Goal: Browse casually: Explore the website without a specific task or goal

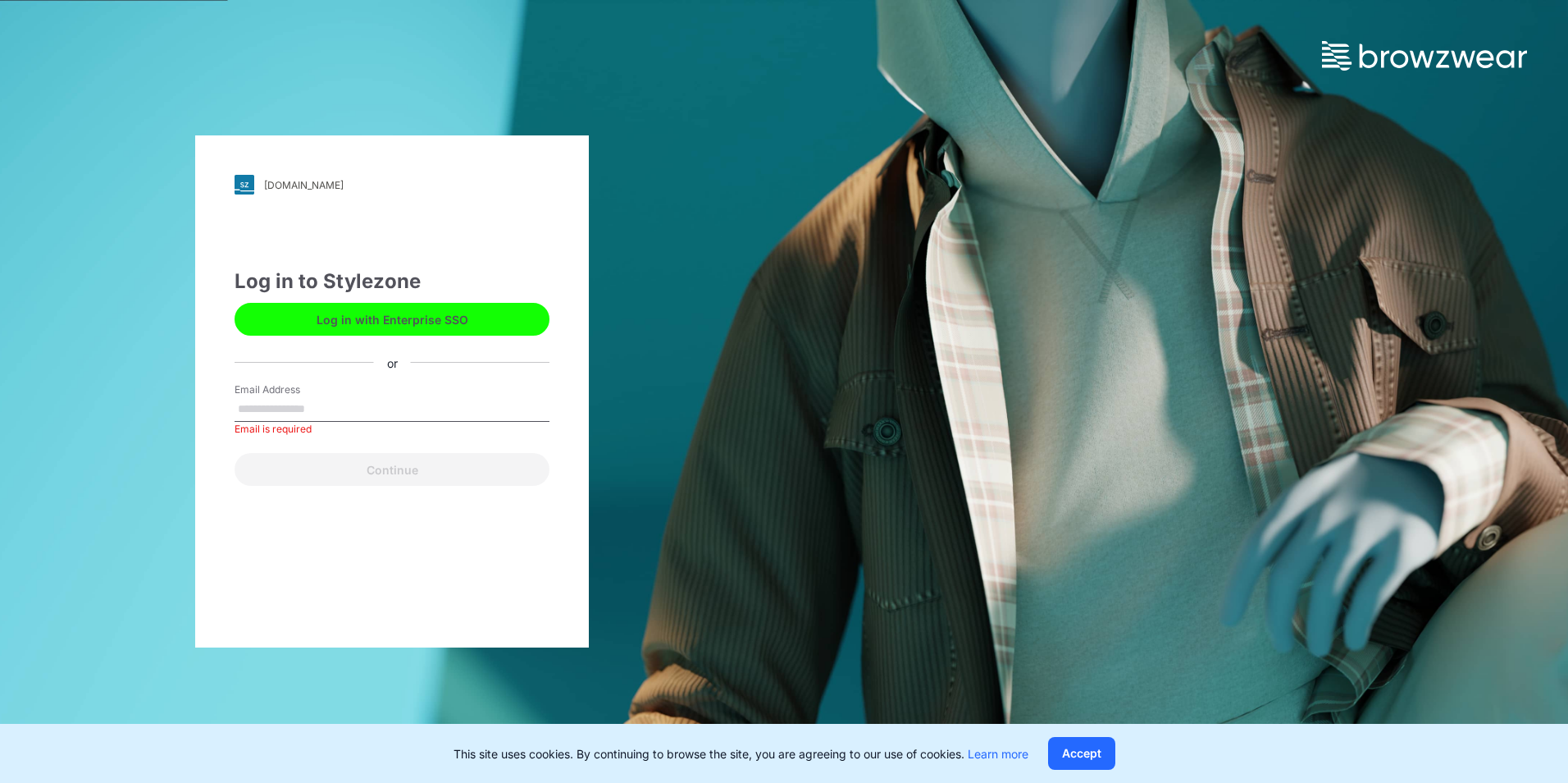
click at [337, 409] on input "Email Address" at bounding box center [392, 409] width 315 height 24
type input "**********"
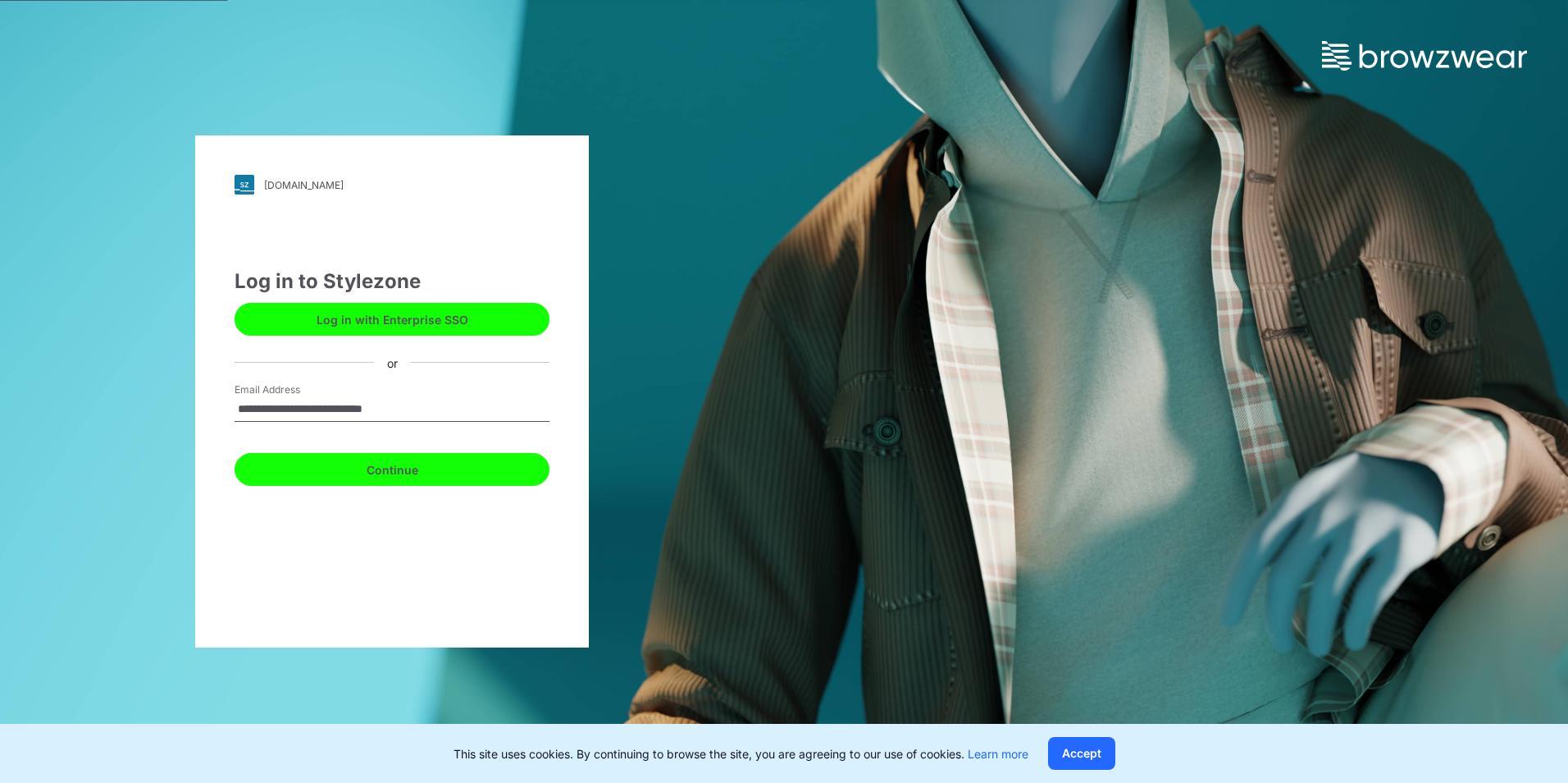
click at [343, 474] on button "Continue" at bounding box center [392, 468] width 315 height 33
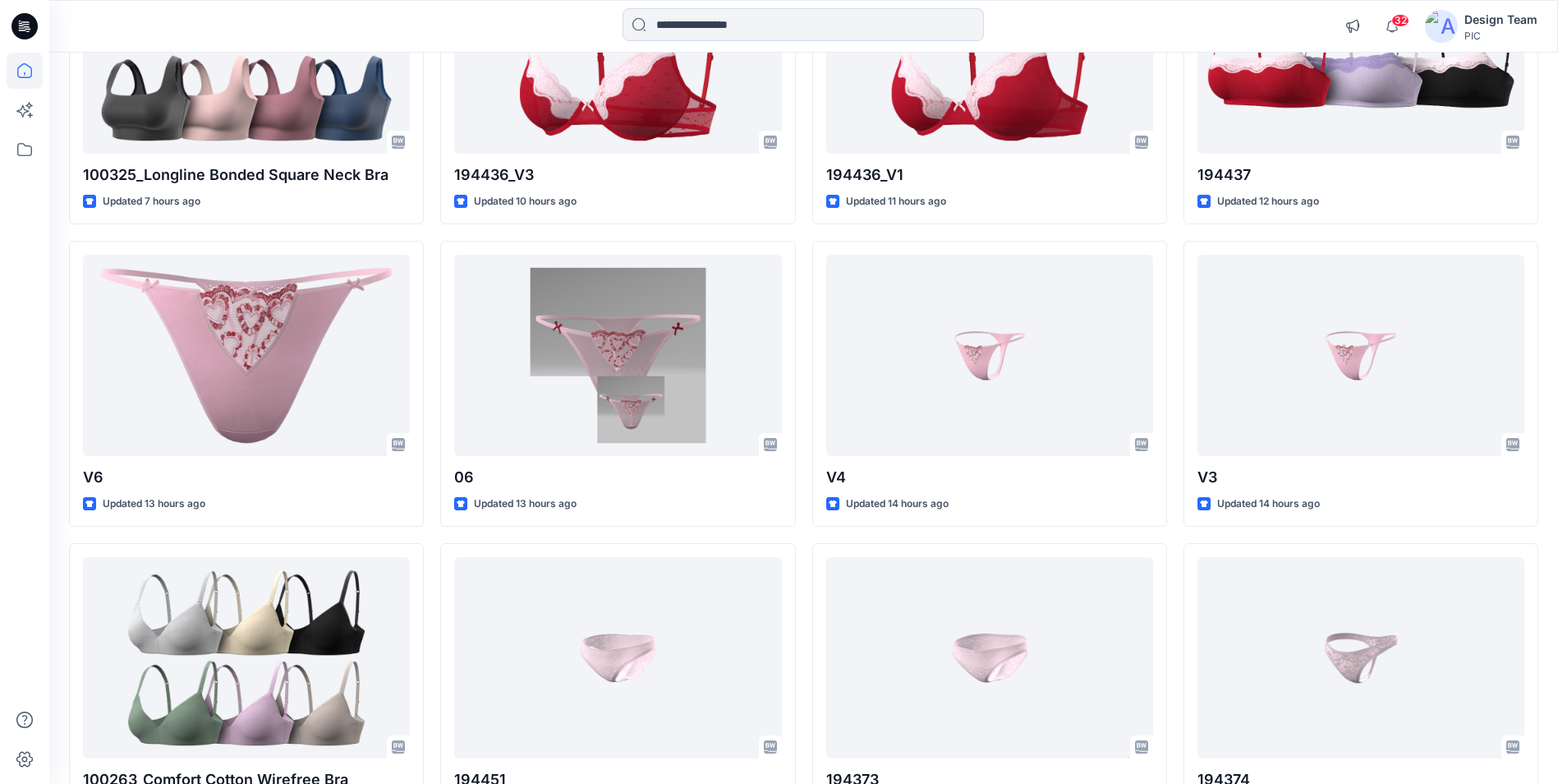
scroll to position [261, 0]
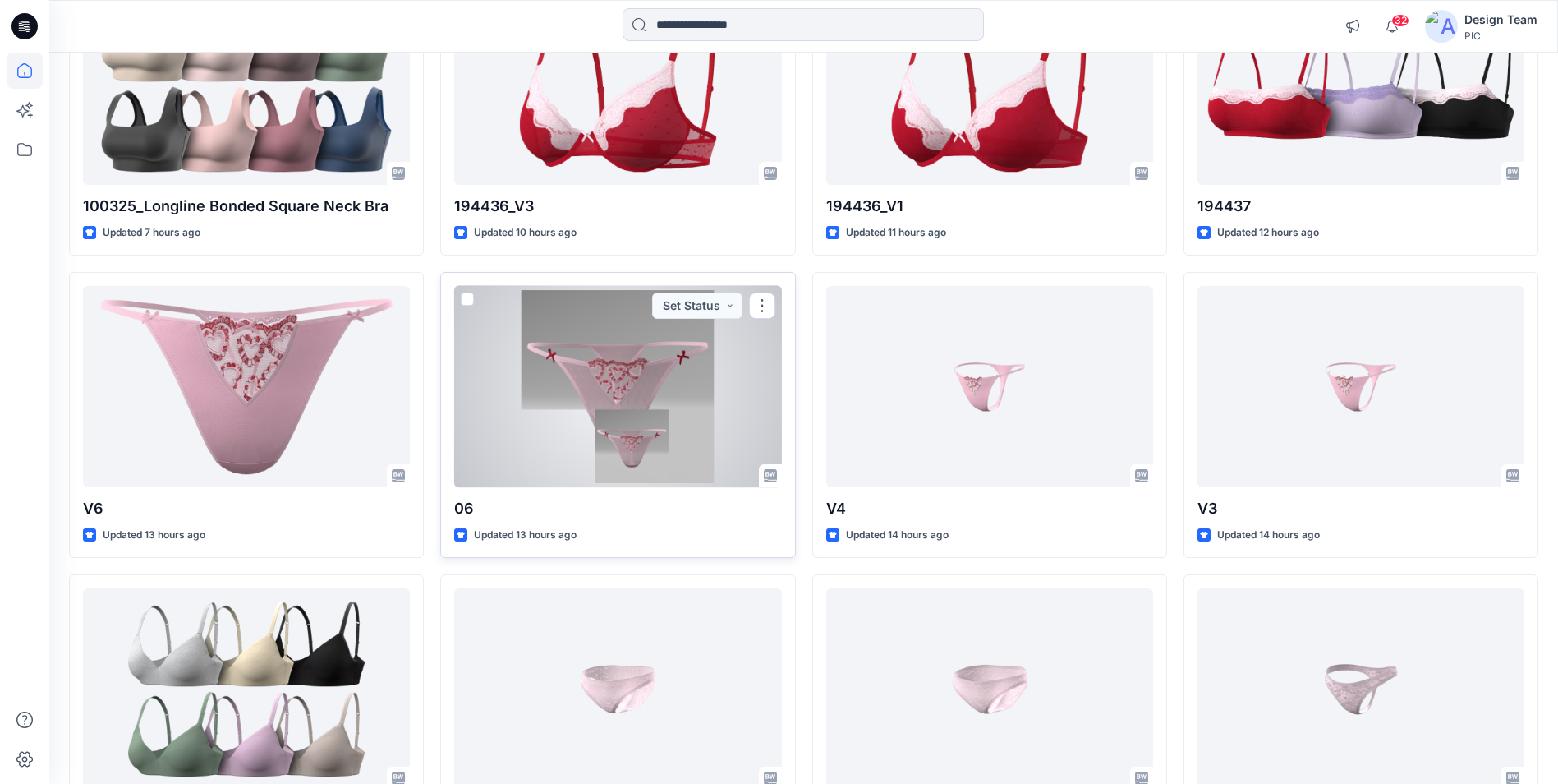
click at [676, 418] on div at bounding box center [617, 387] width 327 height 201
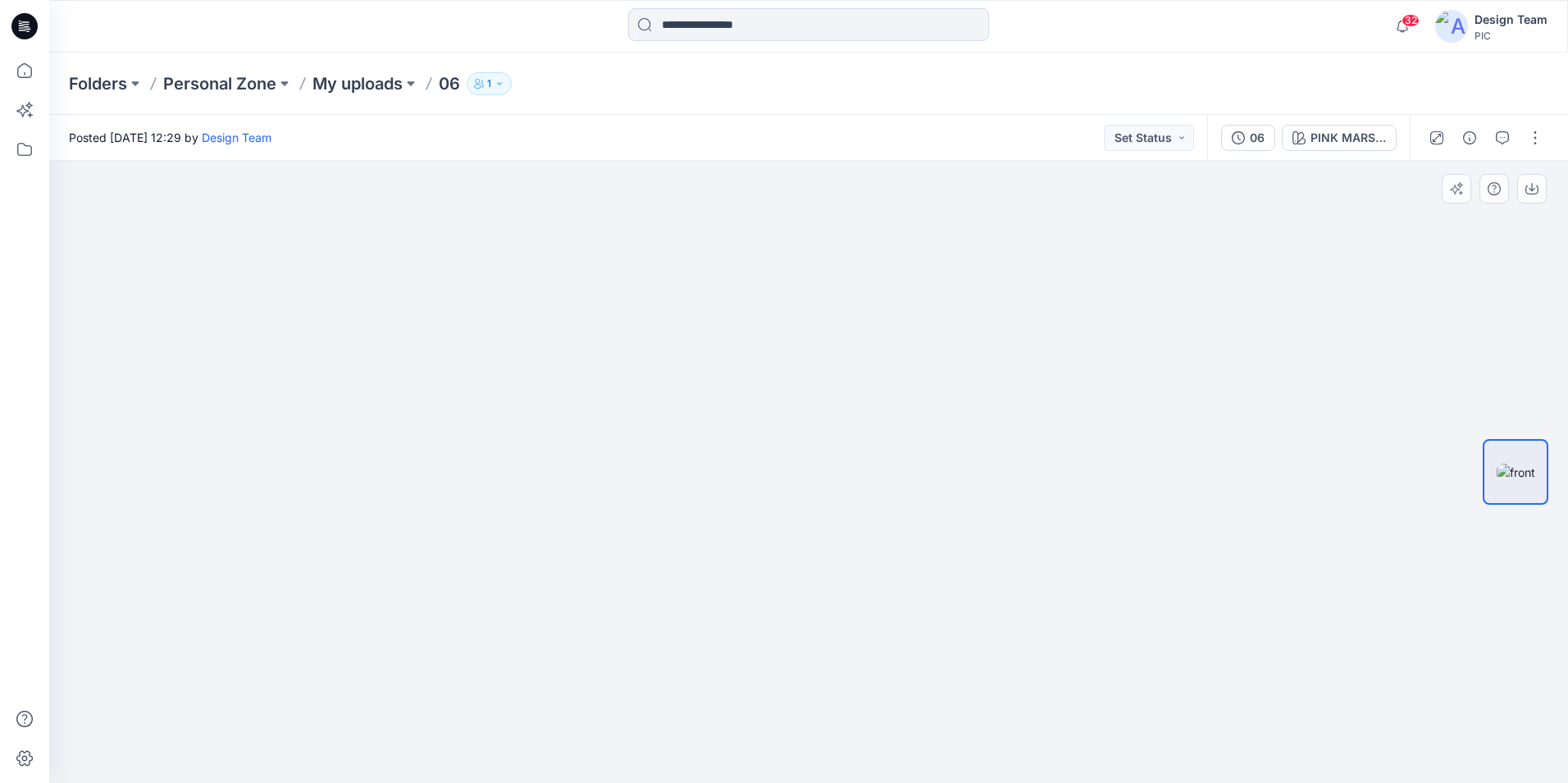
drag, startPoint x: 444, startPoint y: 267, endPoint x: 1001, endPoint y: 583, distance: 640.4
drag, startPoint x: 1057, startPoint y: 556, endPoint x: 1086, endPoint y: 258, distance: 299.4
drag, startPoint x: 943, startPoint y: 268, endPoint x: 1040, endPoint y: 683, distance: 426.2
drag, startPoint x: 1028, startPoint y: 606, endPoint x: 1035, endPoint y: 312, distance: 294.1
click at [34, 76] on icon at bounding box center [24, 70] width 36 height 36
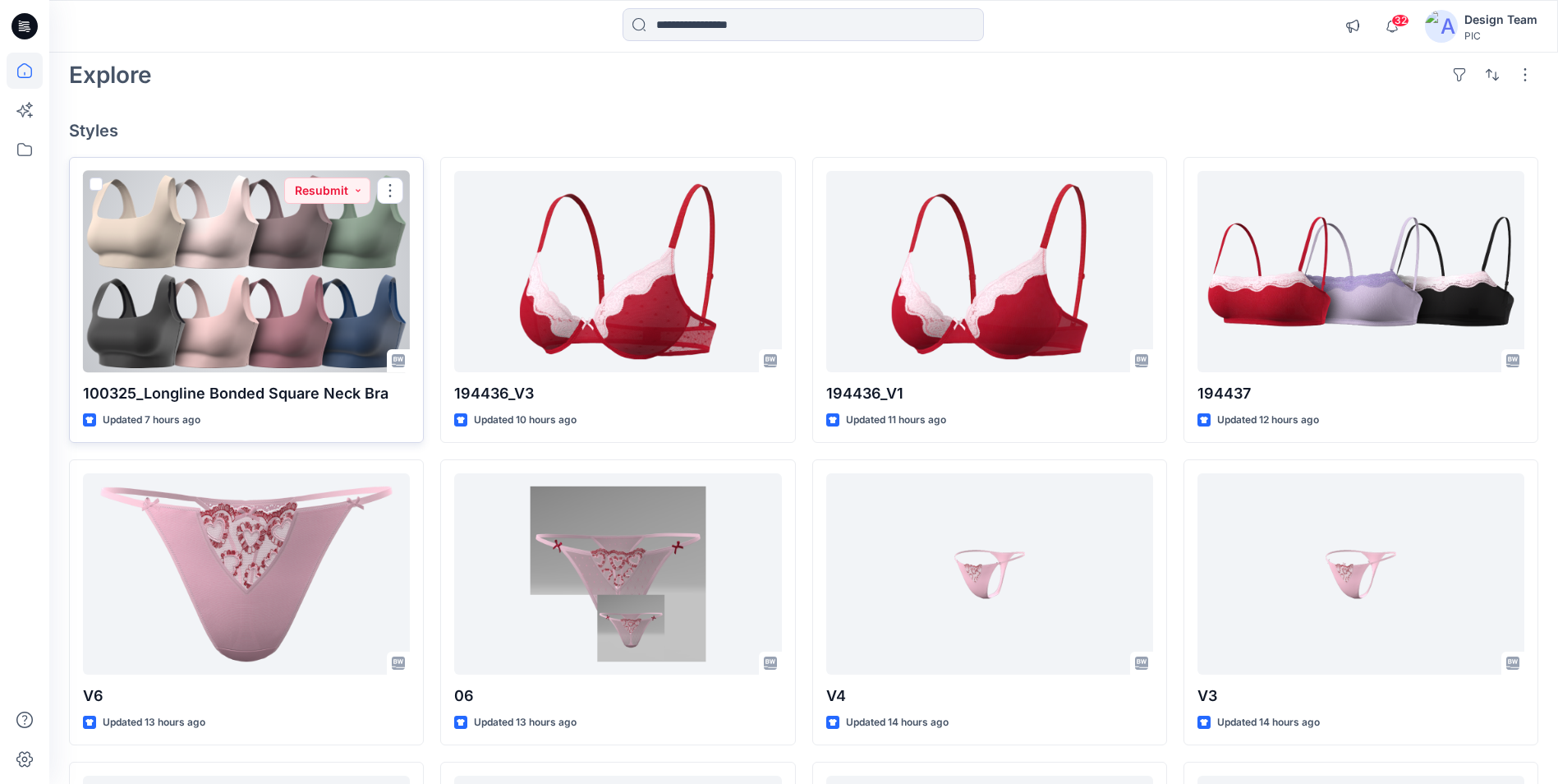
scroll to position [328, 0]
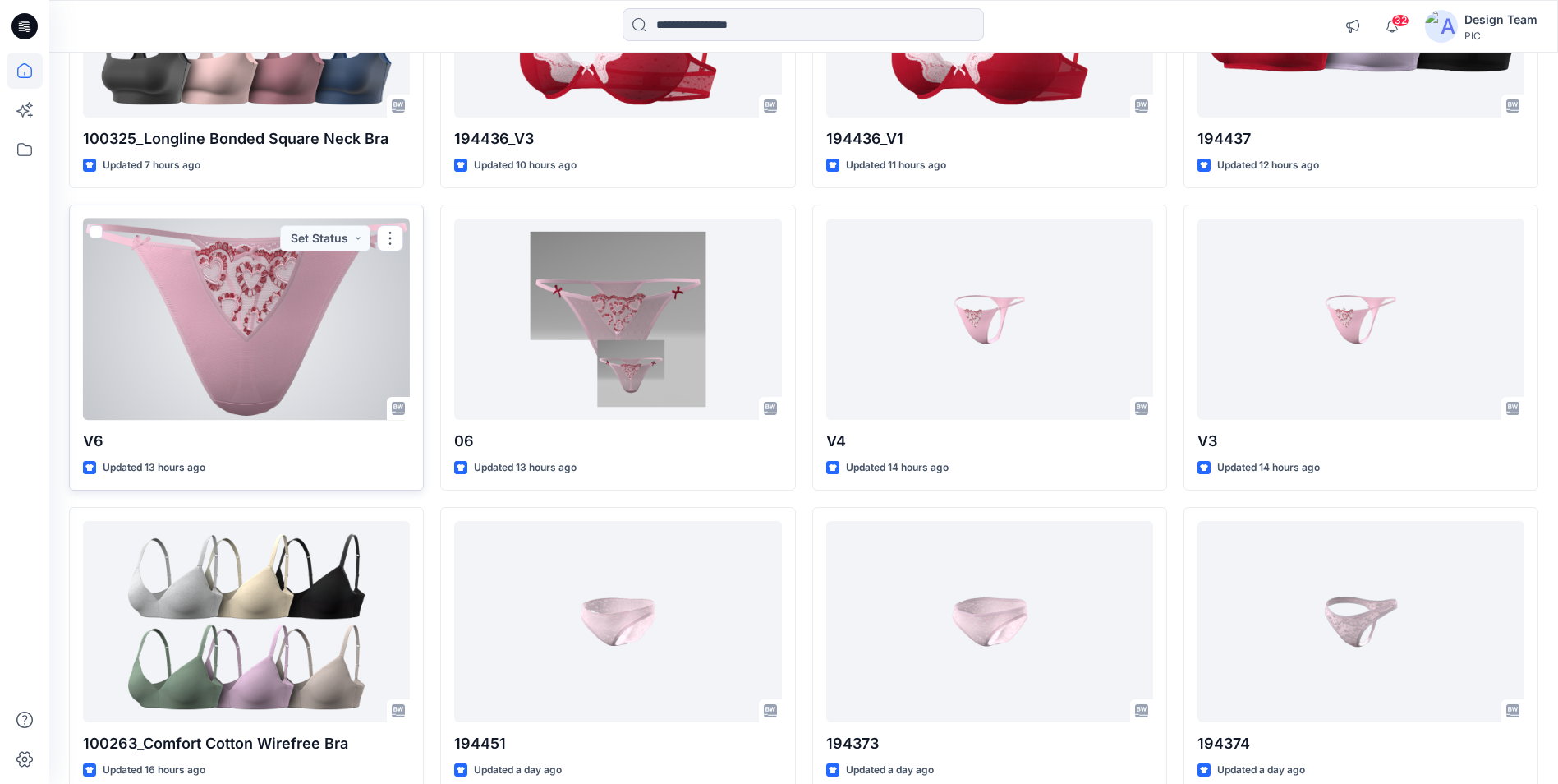
click at [308, 356] on div at bounding box center [246, 319] width 327 height 201
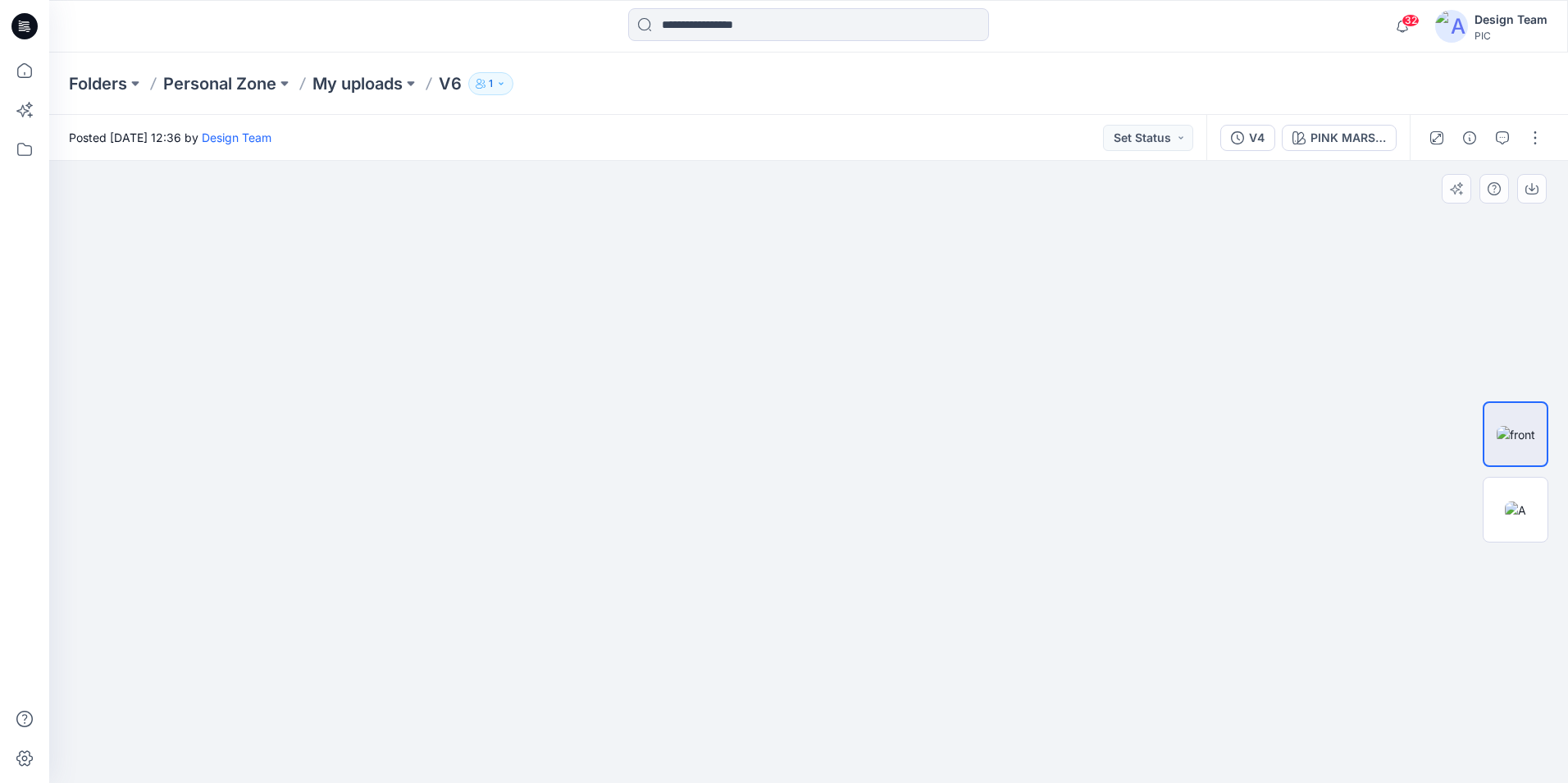
drag, startPoint x: 618, startPoint y: 286, endPoint x: 761, endPoint y: 594, distance: 339.6
drag, startPoint x: 864, startPoint y: 562, endPoint x: 397, endPoint y: 466, distance: 476.8
drag, startPoint x: 1392, startPoint y: 514, endPoint x: 1588, endPoint y: 534, distance: 197.0
click at [31, 73] on icon at bounding box center [25, 71] width 15 height 15
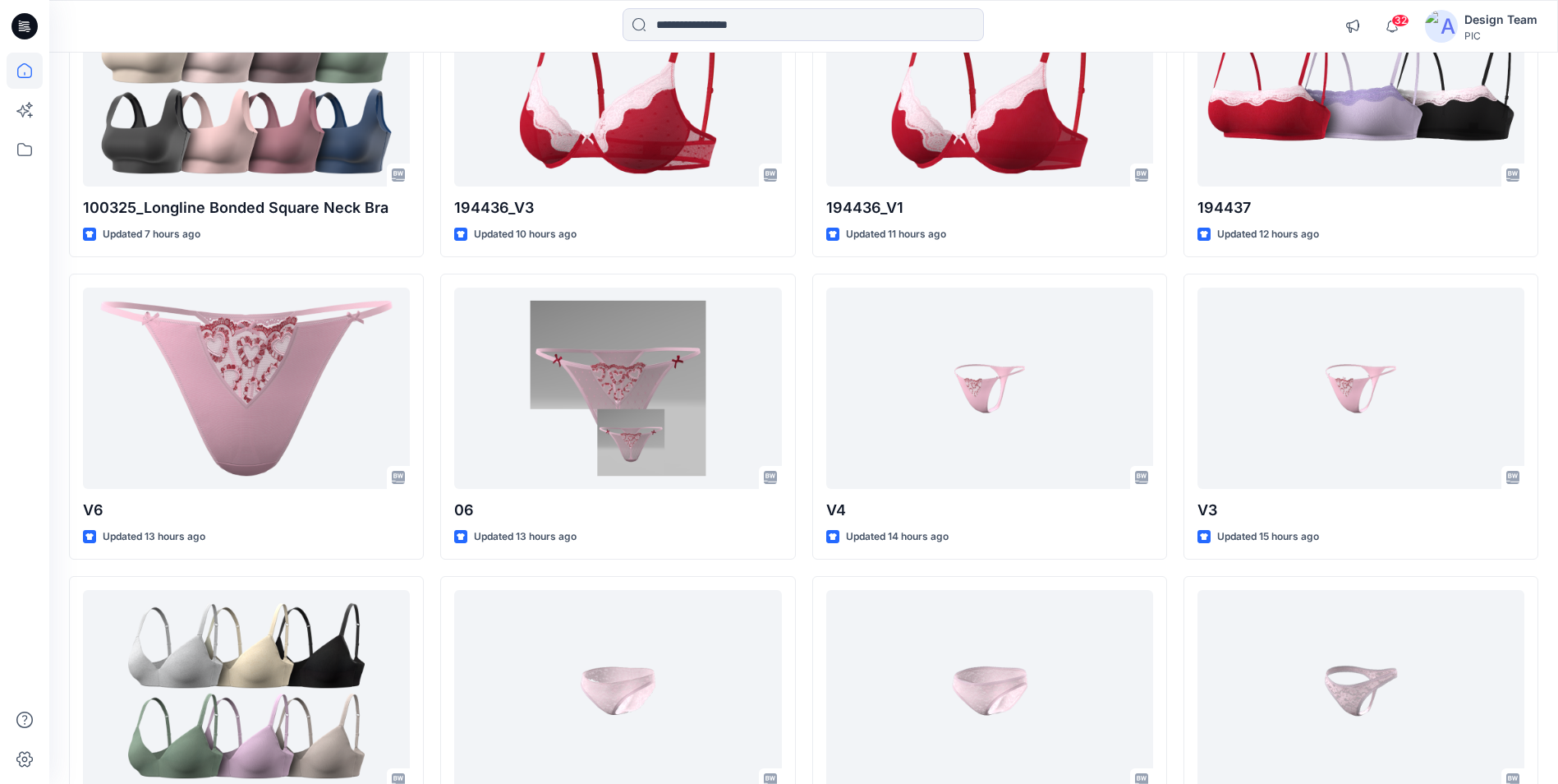
scroll to position [246, 0]
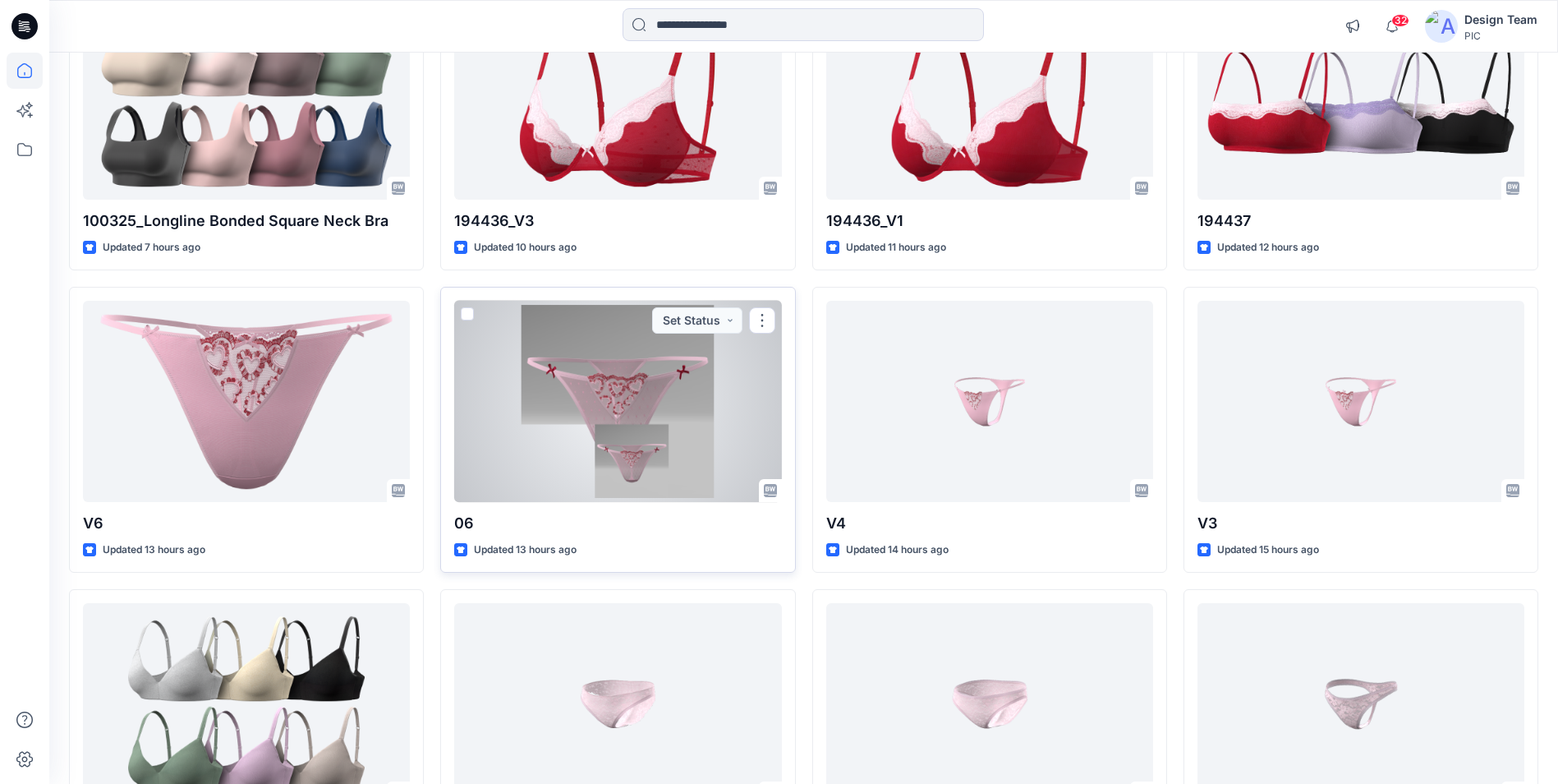
click at [670, 377] on div at bounding box center [617, 401] width 327 height 201
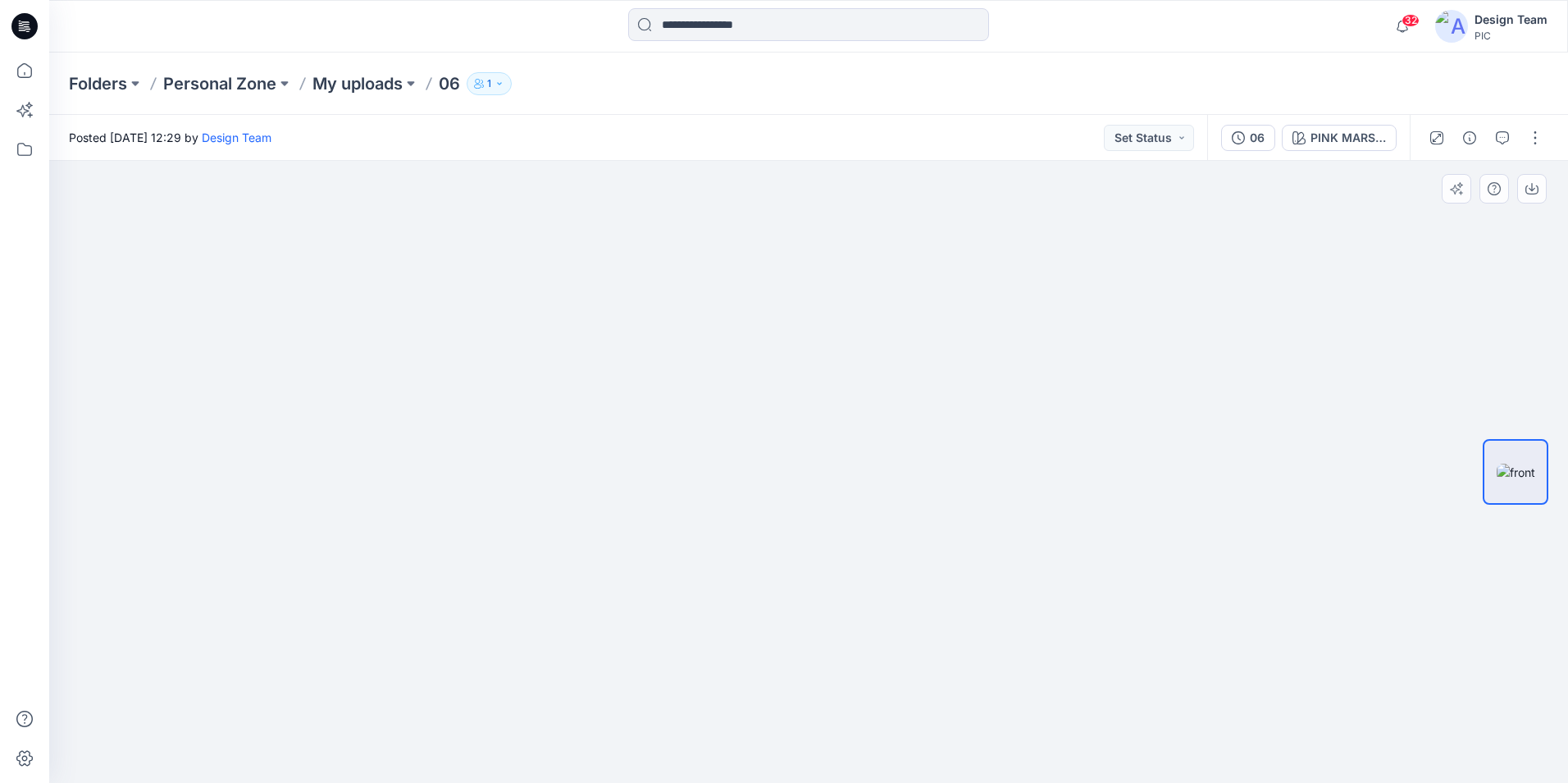
drag, startPoint x: 619, startPoint y: 386, endPoint x: 1297, endPoint y: 600, distance: 711.0
click at [335, 81] on p "My uploads" at bounding box center [357, 84] width 90 height 23
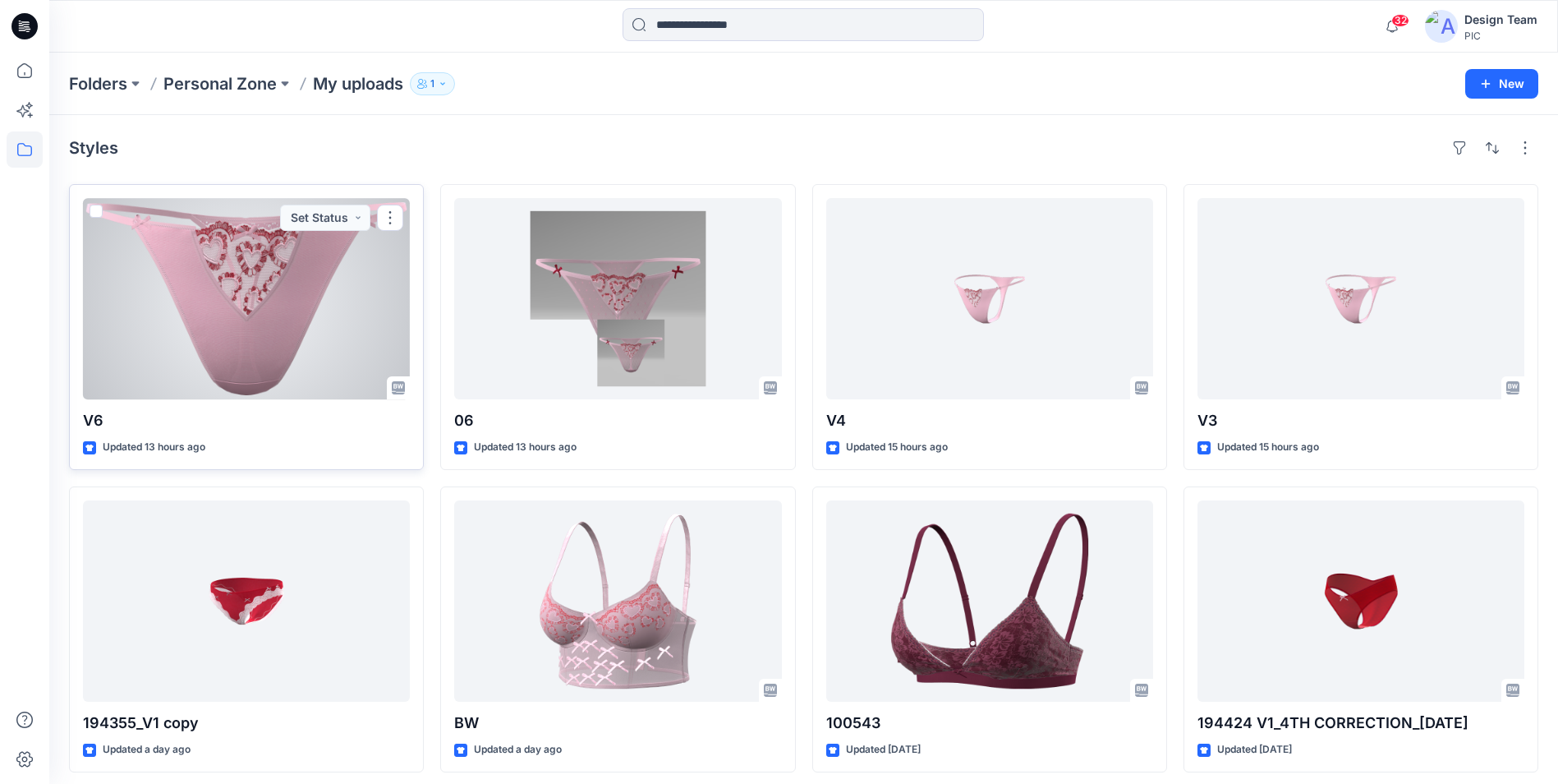
click at [262, 307] on div at bounding box center [246, 298] width 327 height 201
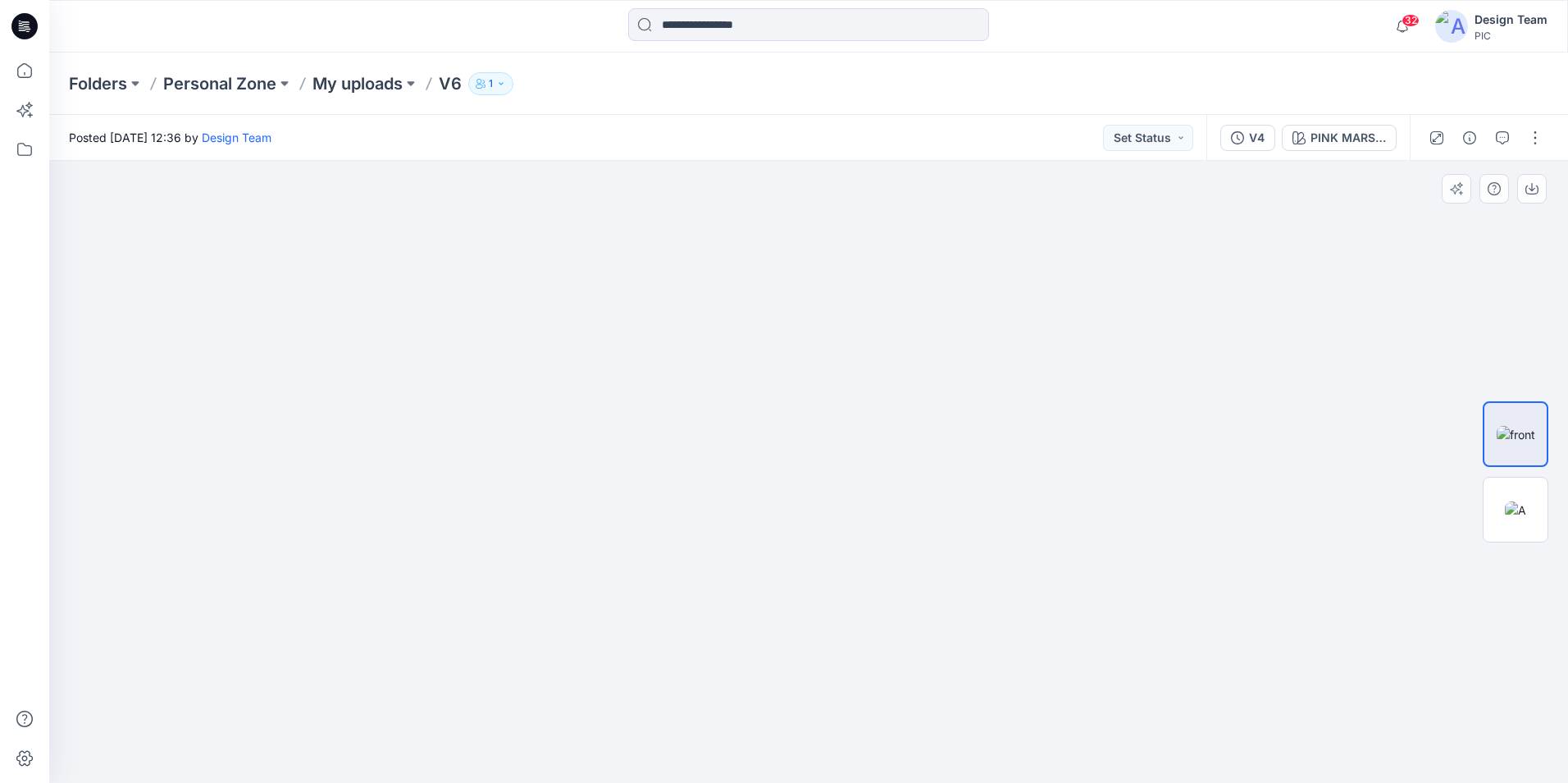
drag, startPoint x: 877, startPoint y: 279, endPoint x: 965, endPoint y: 603, distance: 335.7
click at [30, 67] on icon at bounding box center [25, 71] width 15 height 15
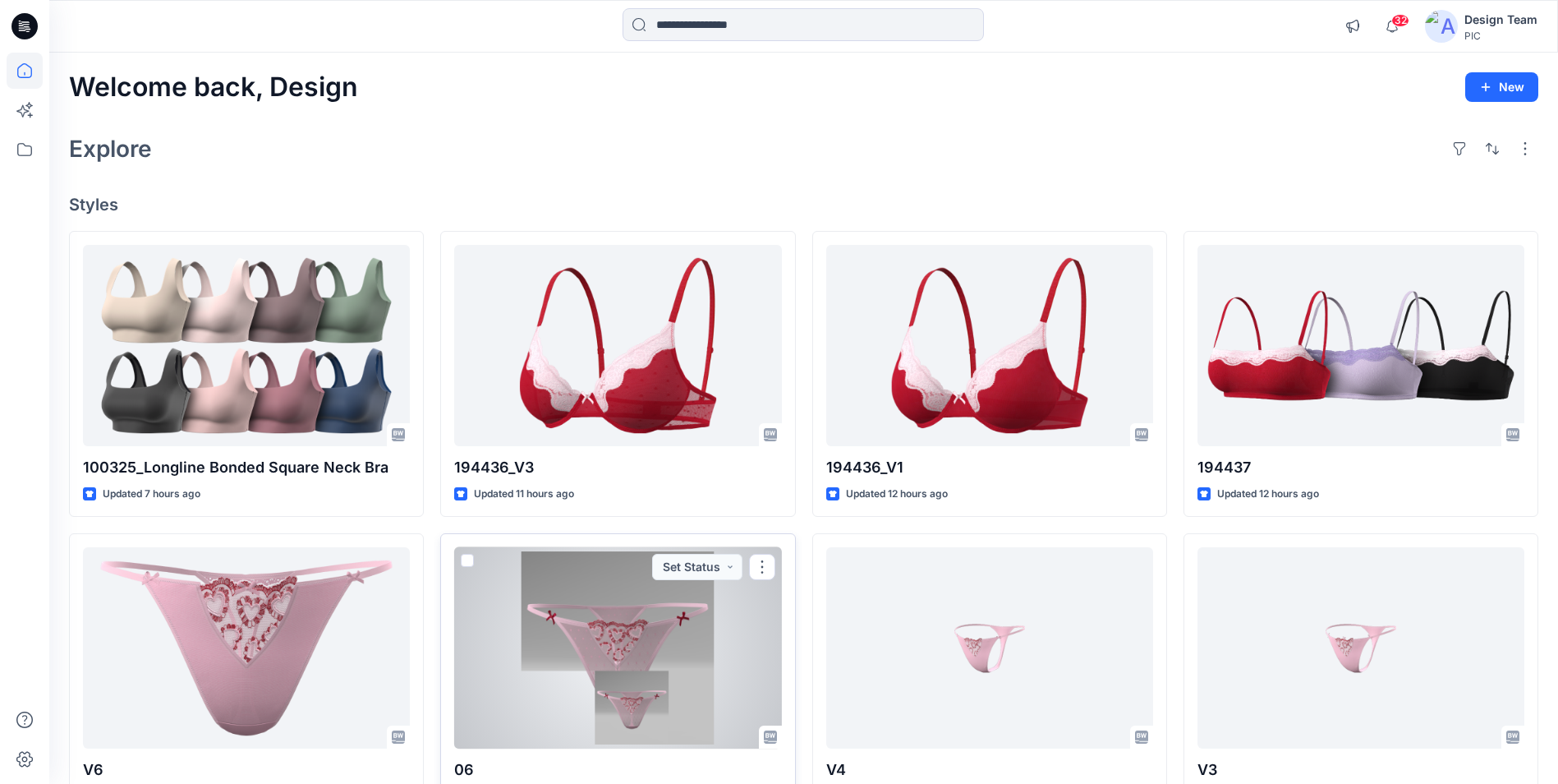
click at [654, 640] on div at bounding box center [617, 648] width 327 height 201
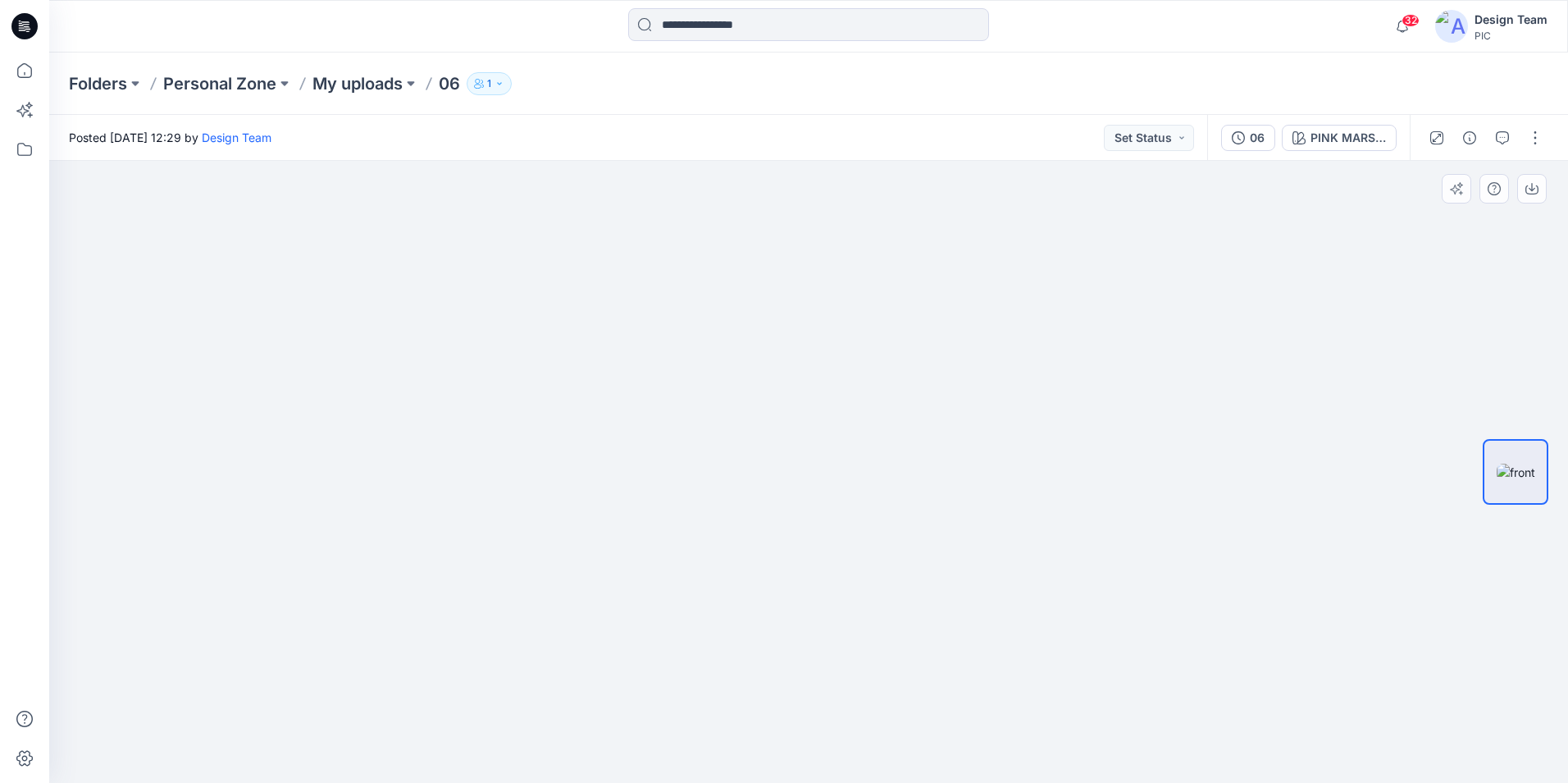
drag, startPoint x: 562, startPoint y: 386, endPoint x: 931, endPoint y: 503, distance: 387.1
drag, startPoint x: 1065, startPoint y: 438, endPoint x: 571, endPoint y: 532, distance: 502.9
drag, startPoint x: 934, startPoint y: 625, endPoint x: 939, endPoint y: 498, distance: 127.1
click at [23, 71] on icon at bounding box center [24, 70] width 36 height 36
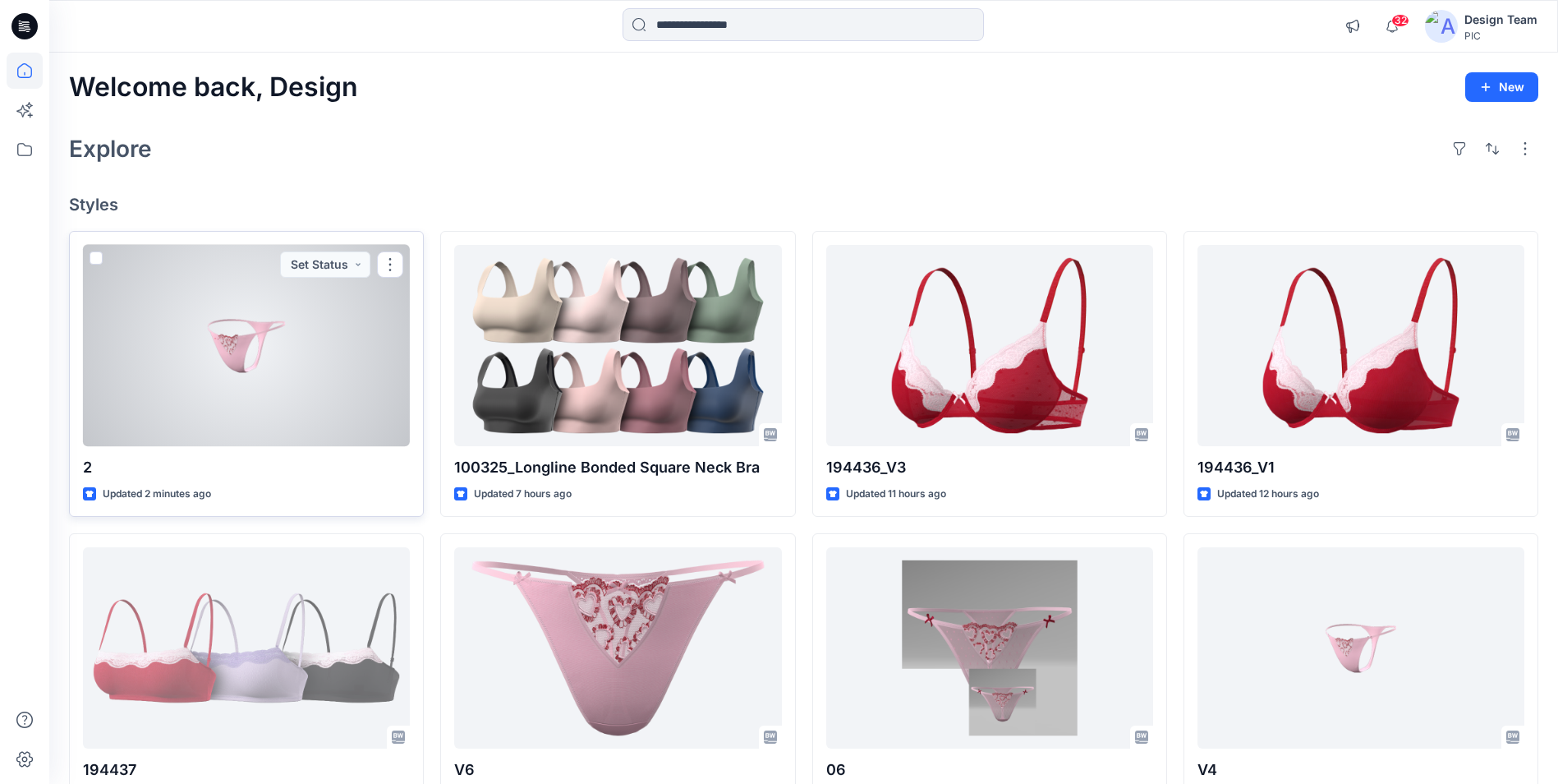
click at [261, 369] on div at bounding box center [246, 346] width 327 height 201
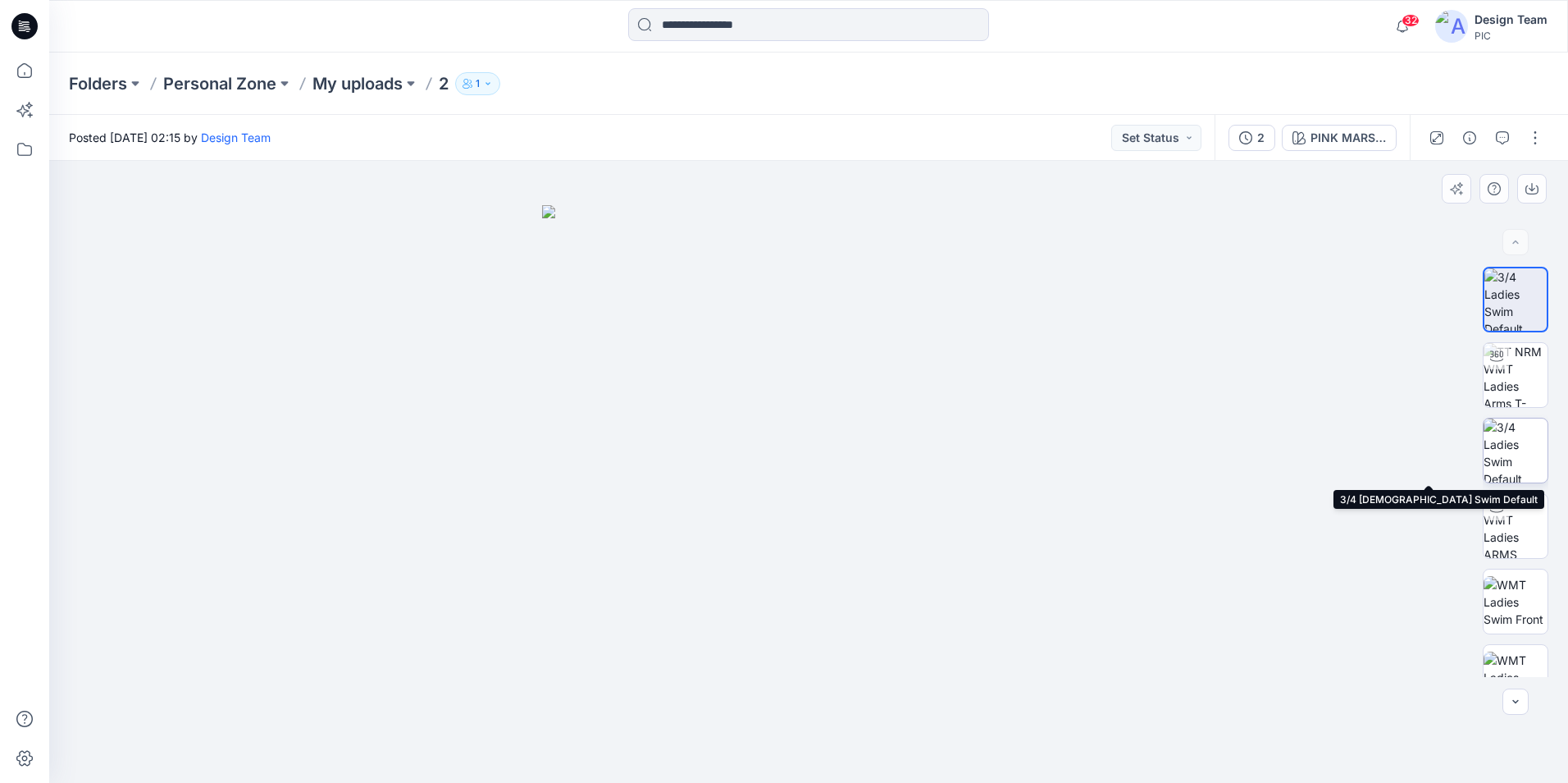
click at [1526, 456] on img at bounding box center [1515, 450] width 64 height 64
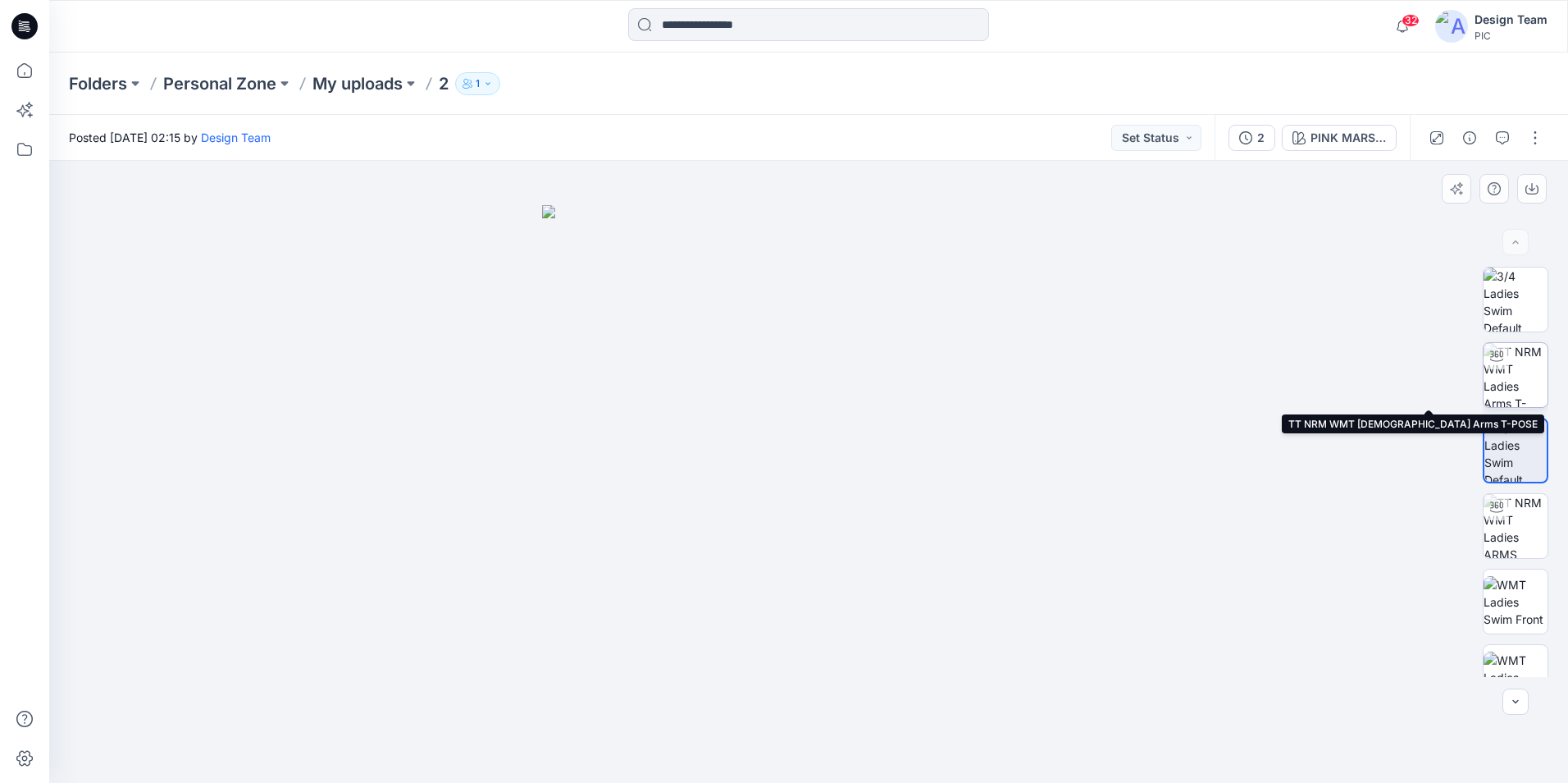
click at [1525, 374] on img at bounding box center [1515, 374] width 64 height 64
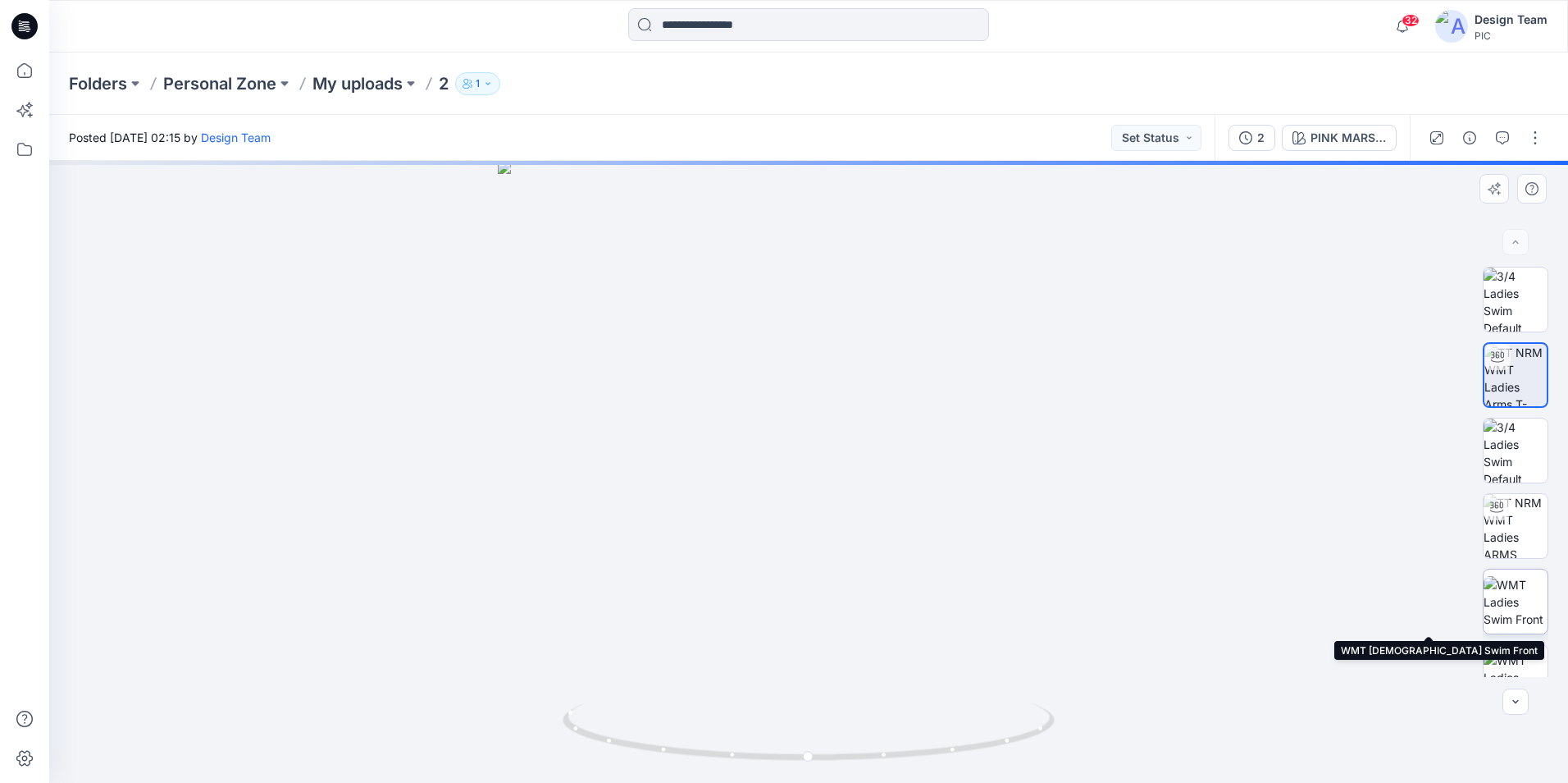
click at [1522, 617] on img at bounding box center [1515, 602] width 64 height 52
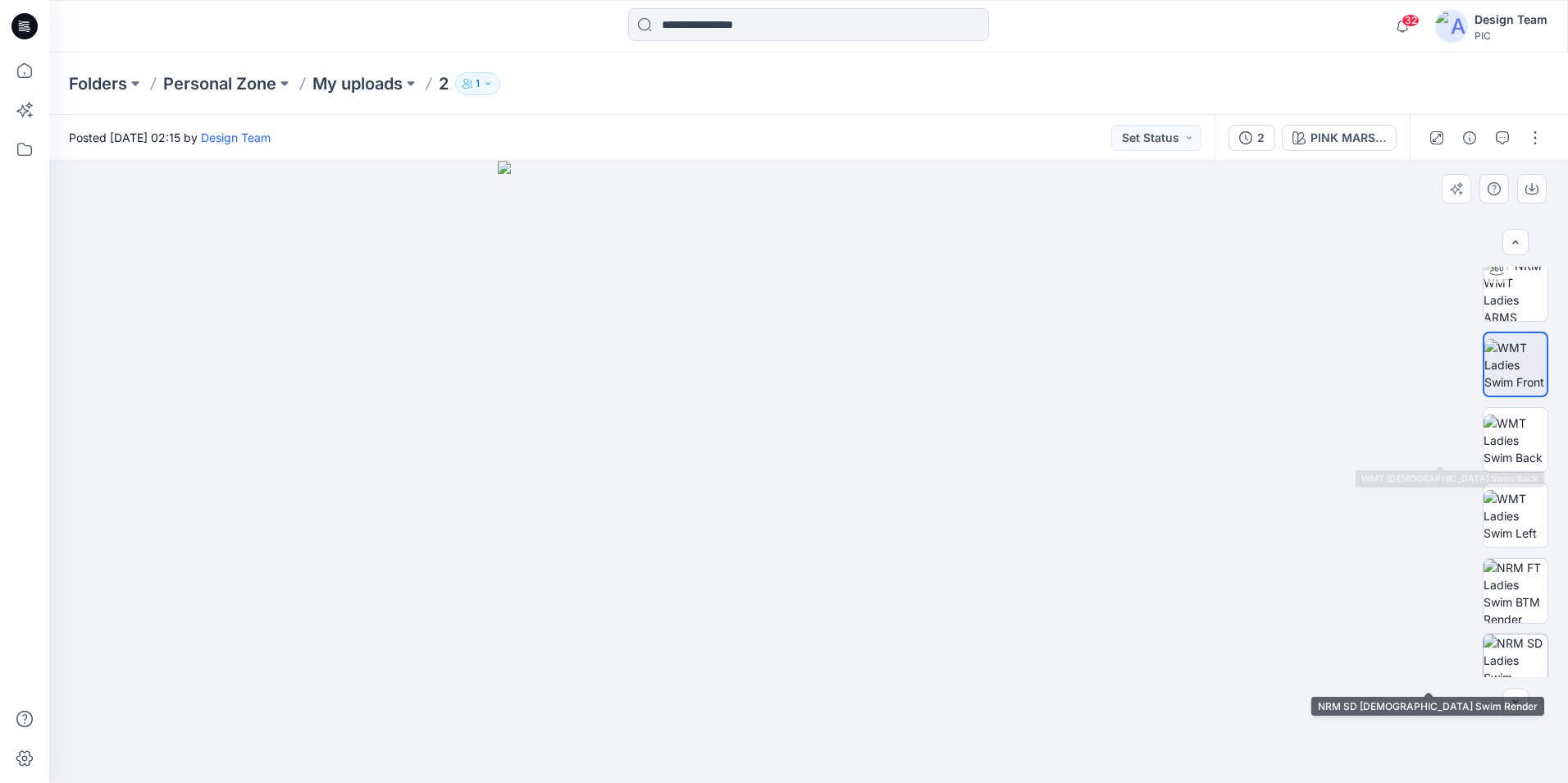
scroll to position [246, 0]
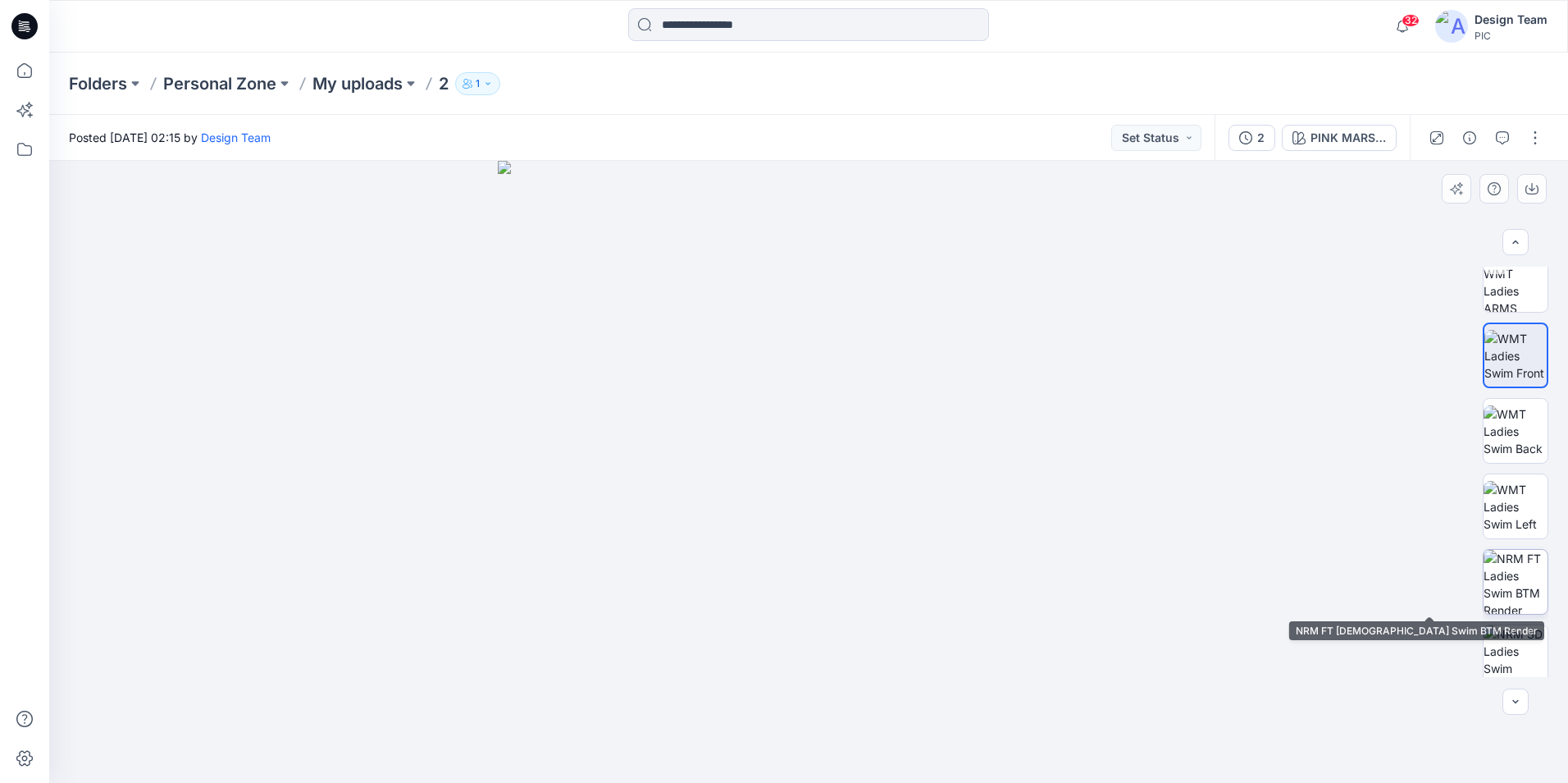
click at [1530, 576] on img at bounding box center [1515, 581] width 64 height 64
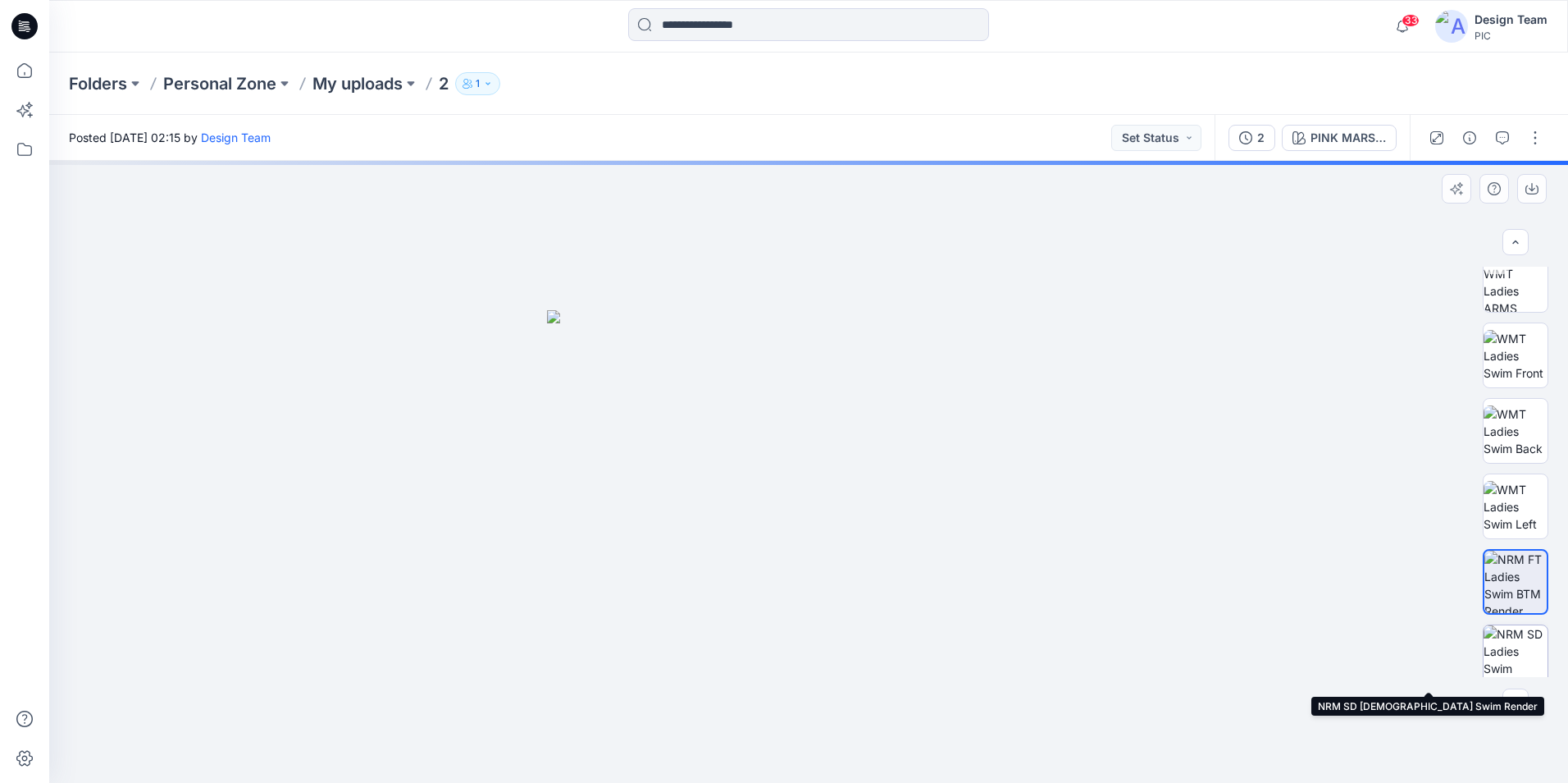
click at [1517, 639] on img at bounding box center [1515, 656] width 64 height 64
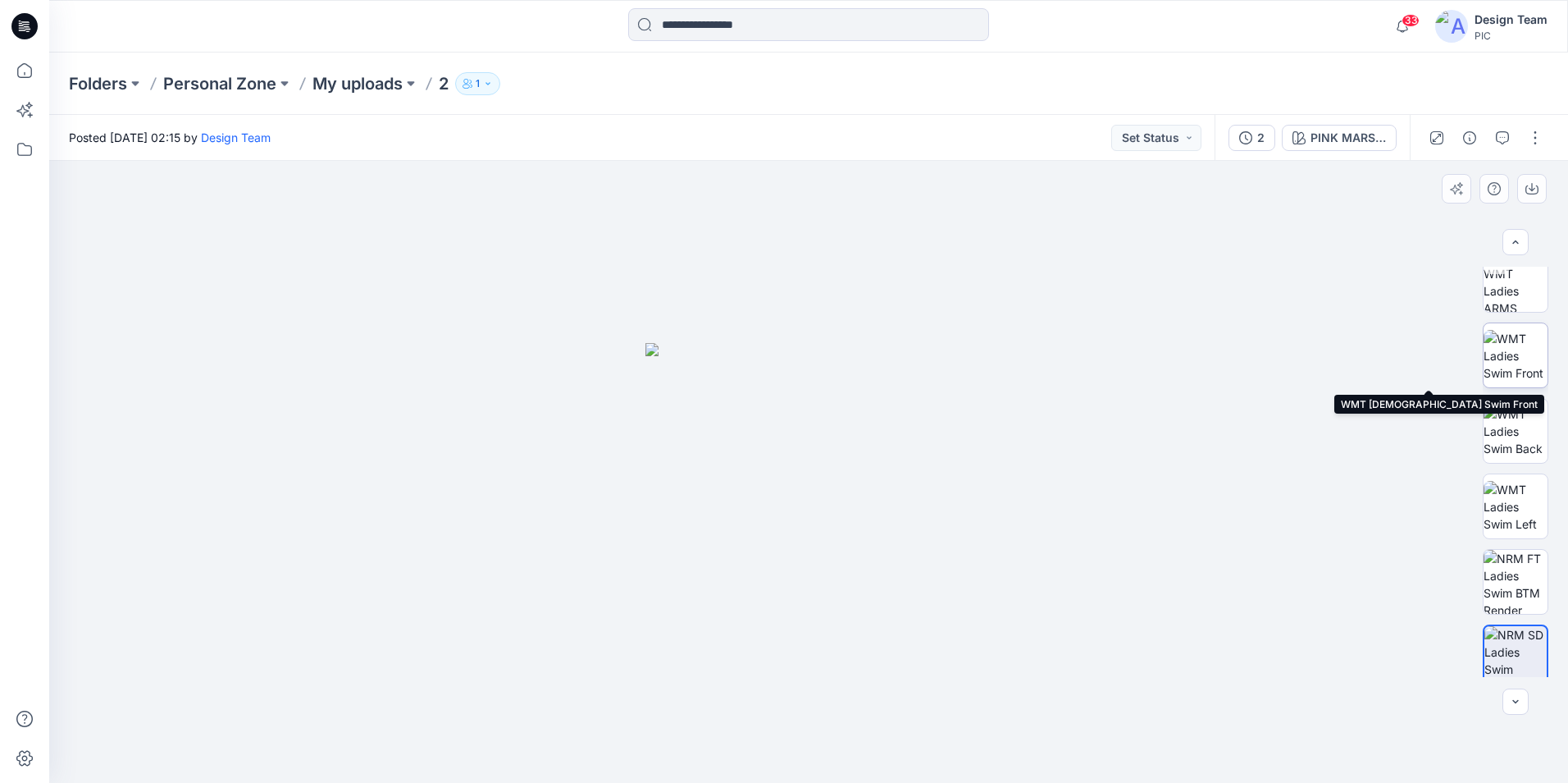
click at [1526, 353] on img at bounding box center [1515, 356] width 64 height 52
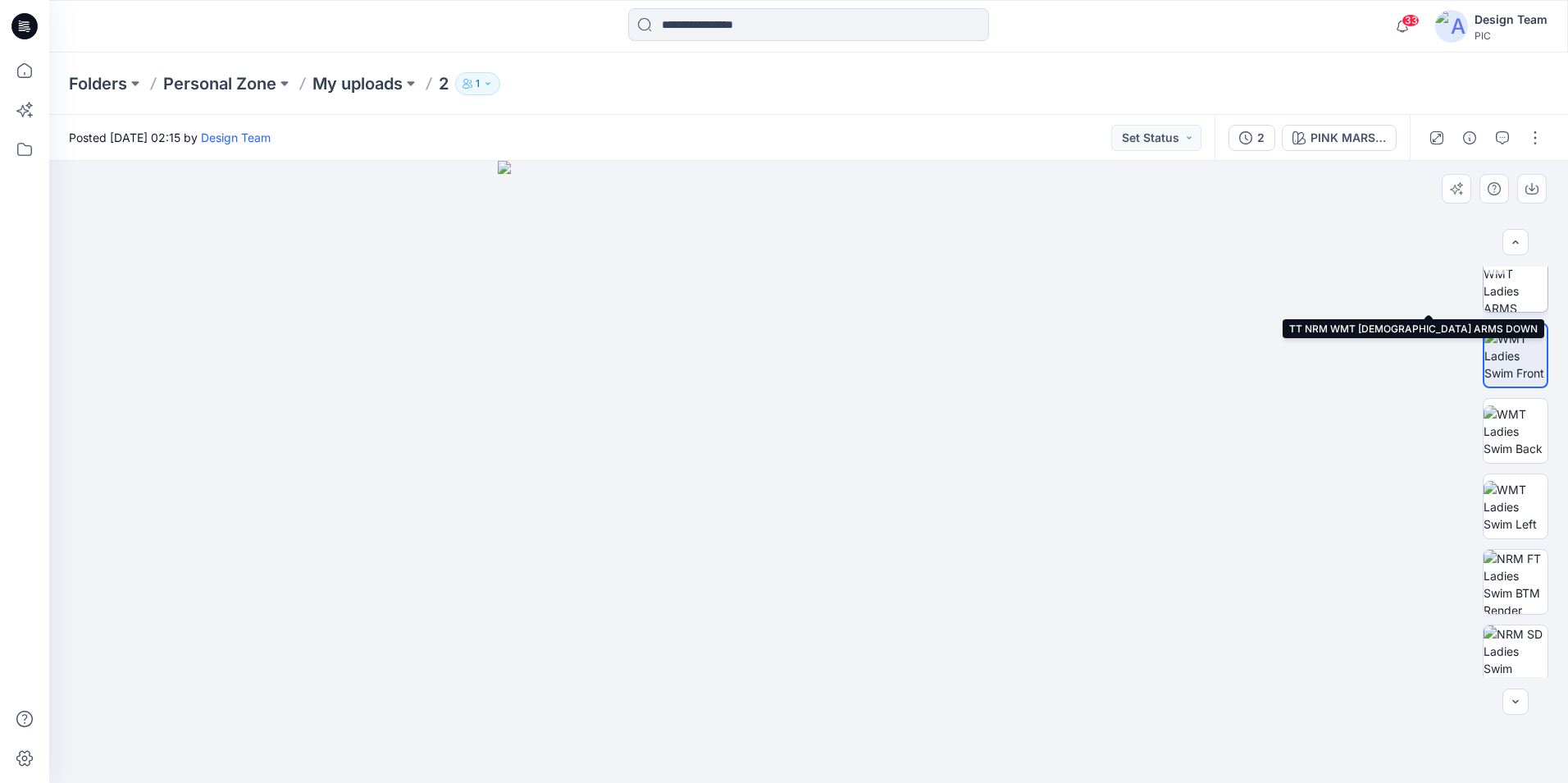
click at [1512, 293] on img at bounding box center [1515, 279] width 64 height 64
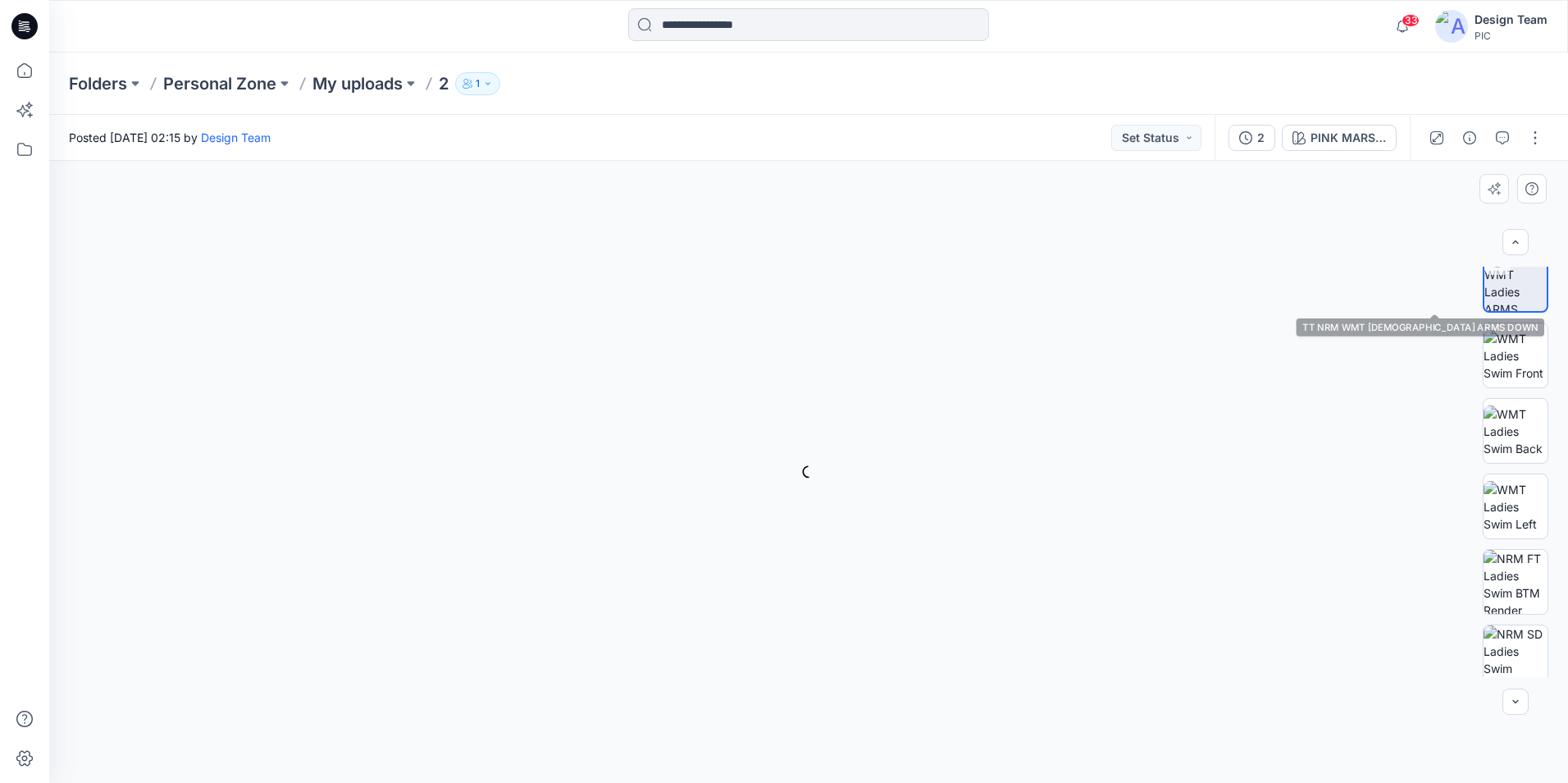
scroll to position [247, 0]
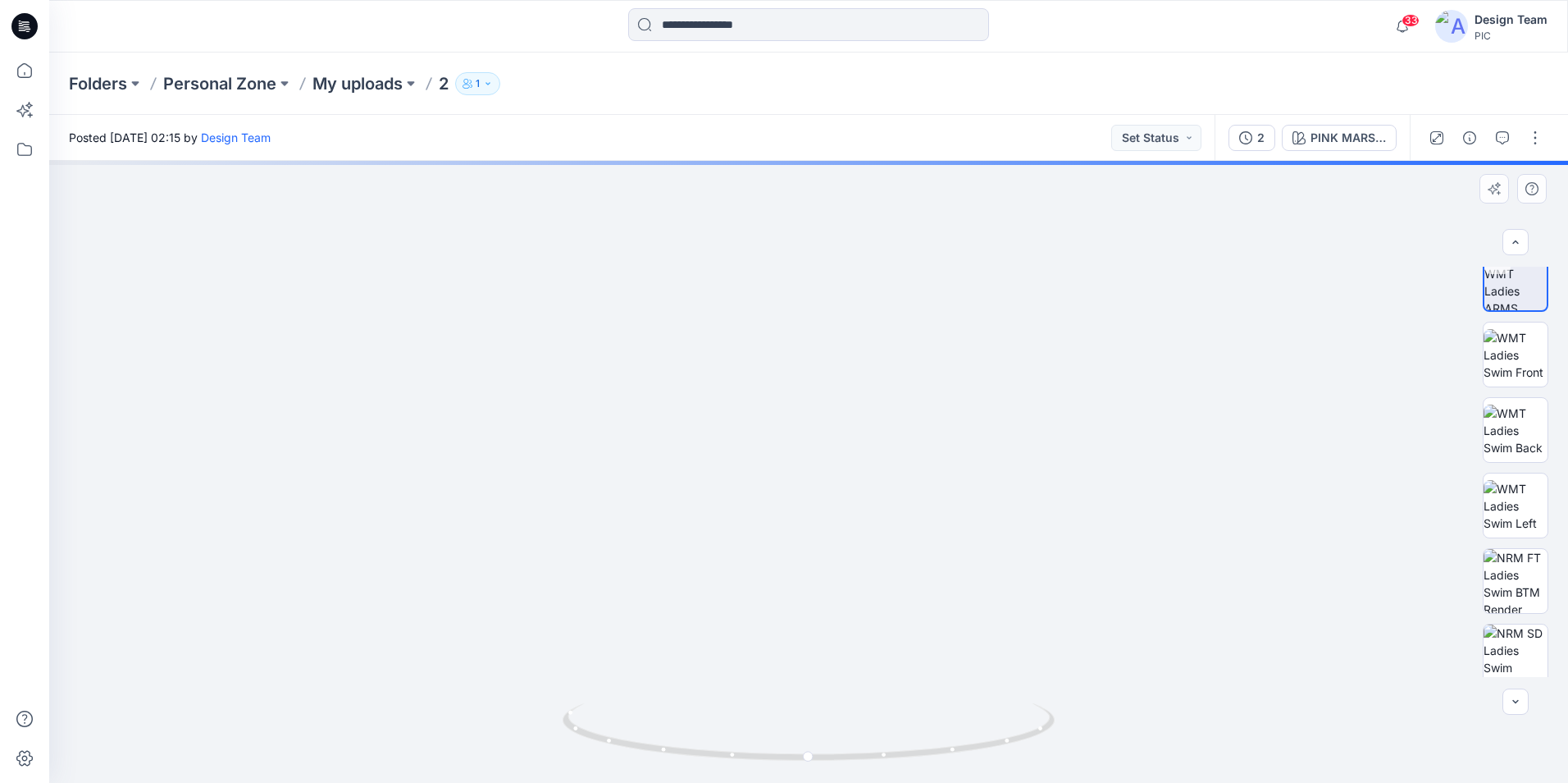
drag, startPoint x: 661, startPoint y: 598, endPoint x: 721, endPoint y: 347, distance: 258.1
drag, startPoint x: 741, startPoint y: 376, endPoint x: 759, endPoint y: 430, distance: 56.9
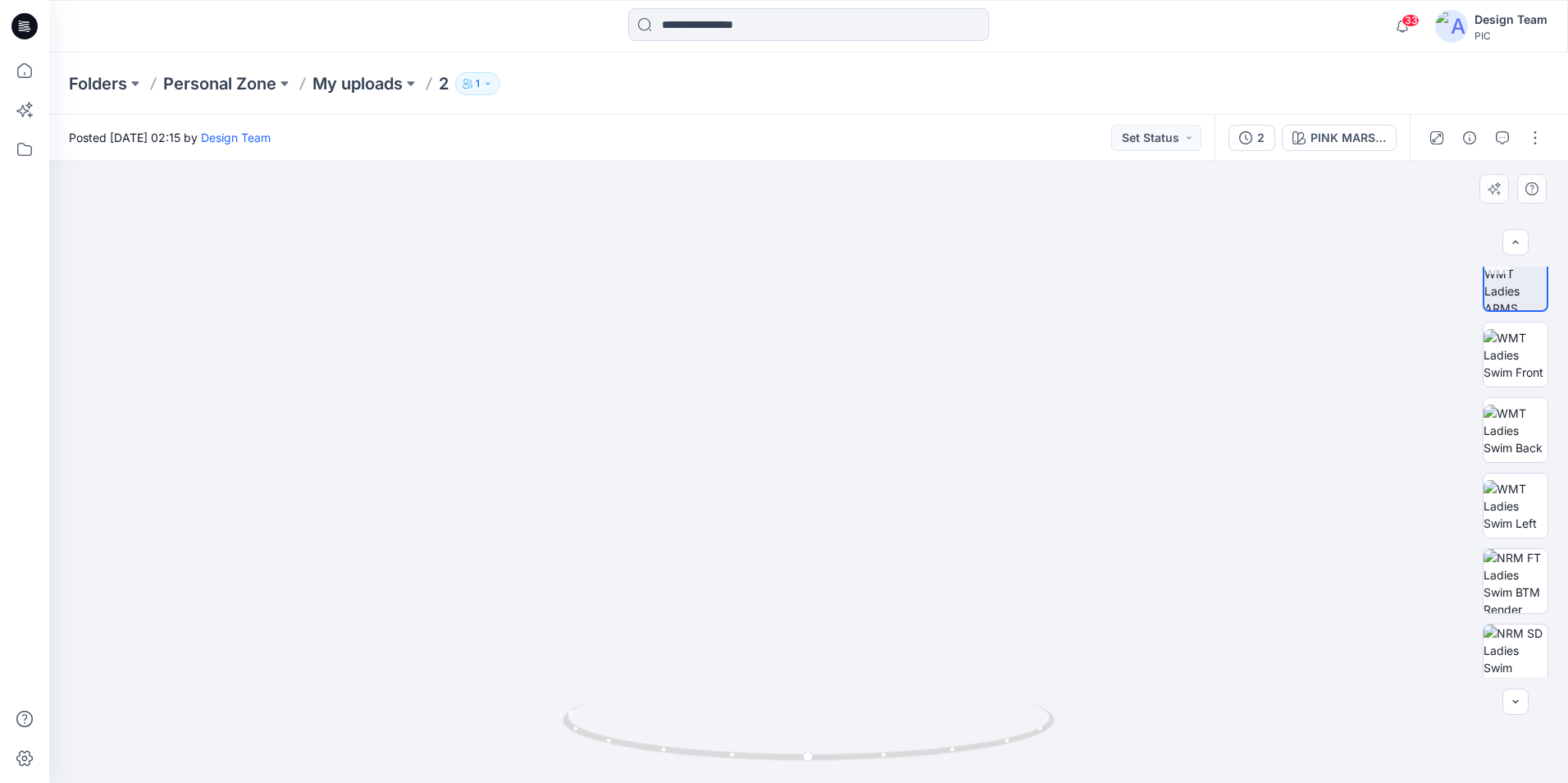
drag, startPoint x: 801, startPoint y: 428, endPoint x: 810, endPoint y: 476, distance: 48.8
